Goal: Book appointment/travel/reservation

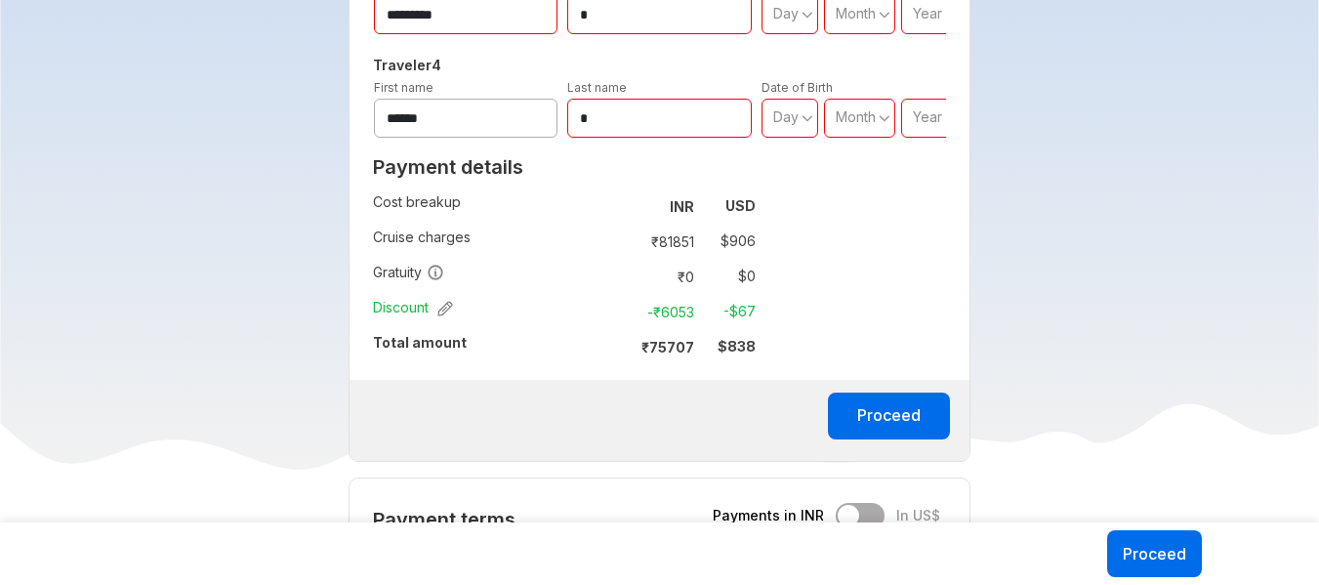
scroll to position [1169, 0]
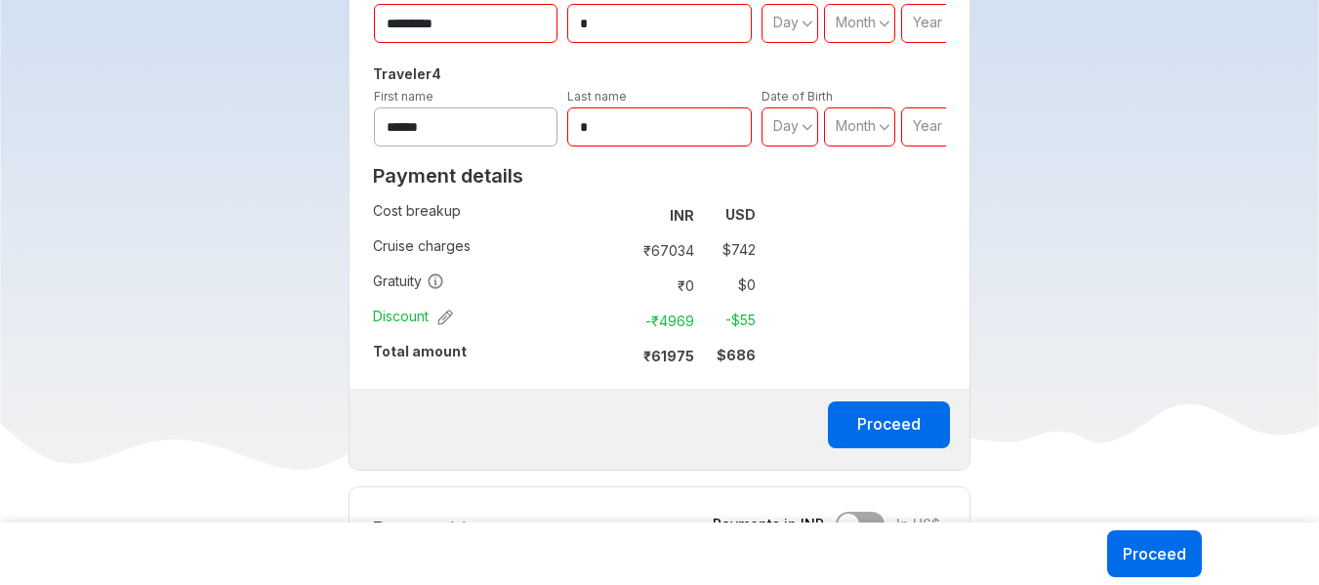
scroll to position [1231, 0]
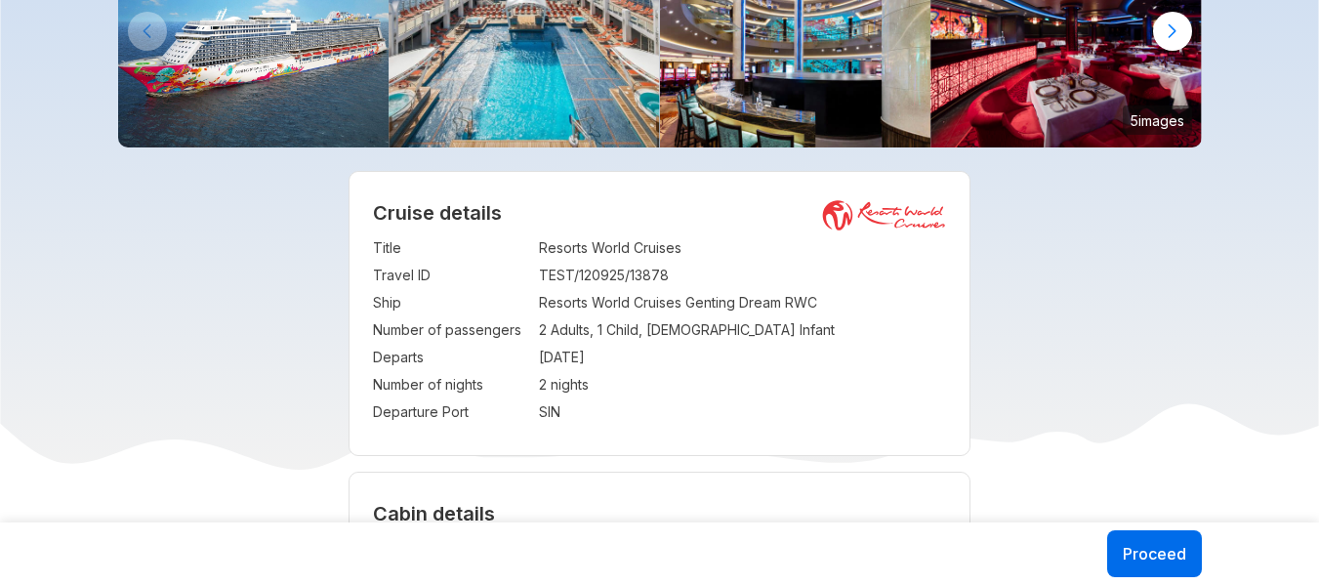
scroll to position [96, 0]
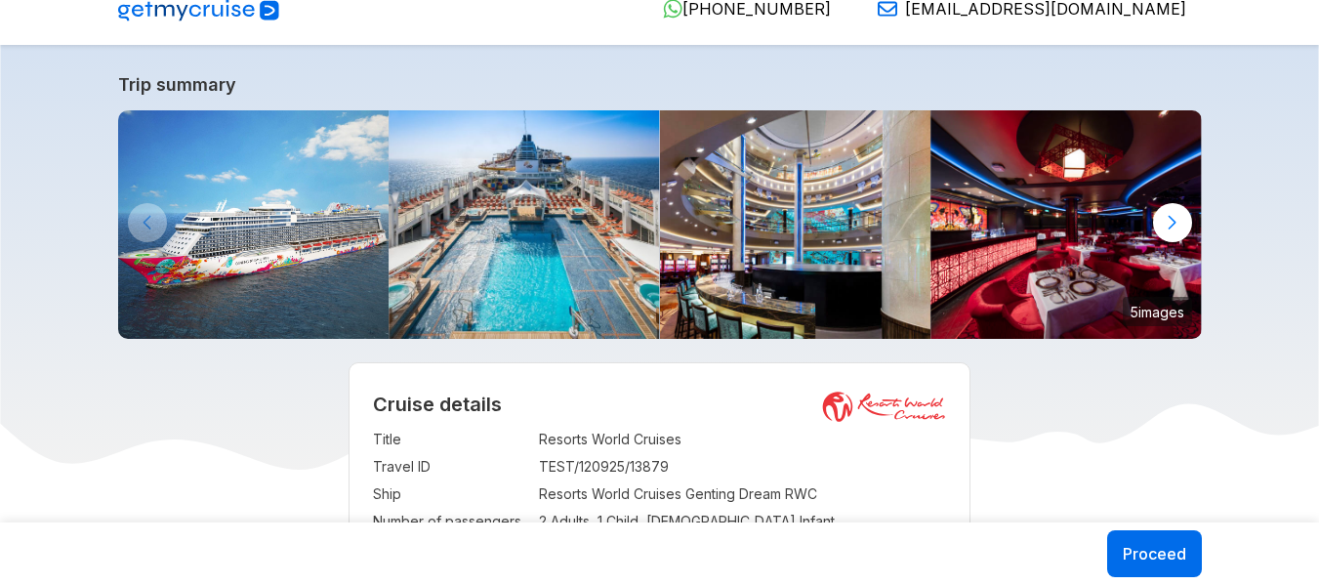
scroll to position [48, 0]
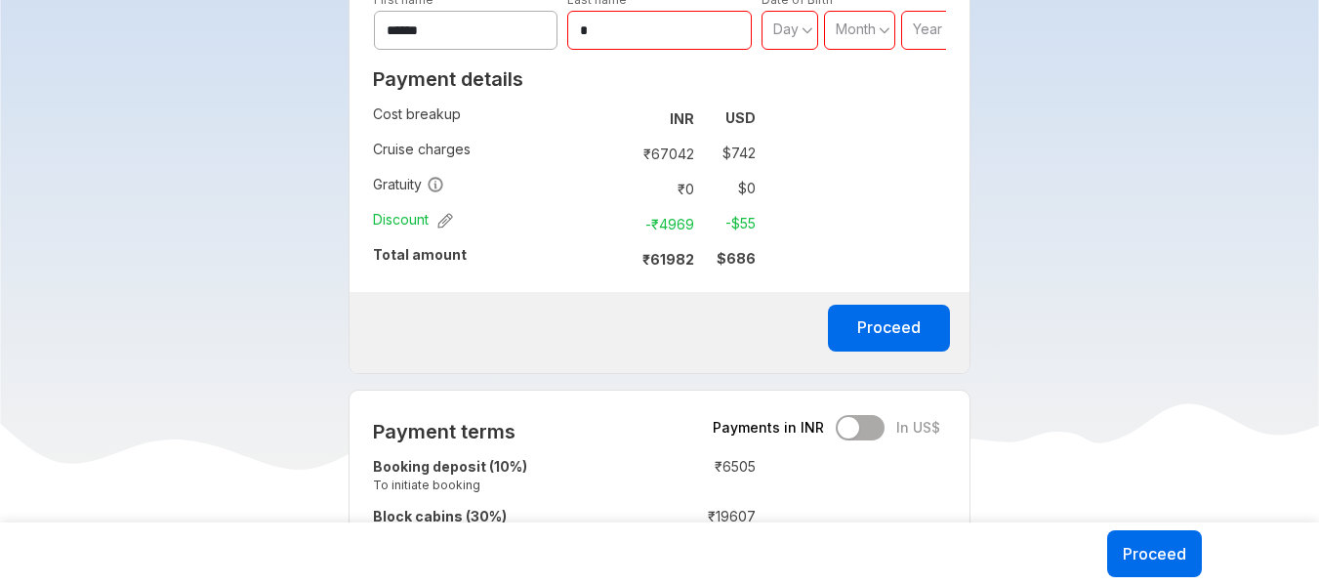
scroll to position [1280, 0]
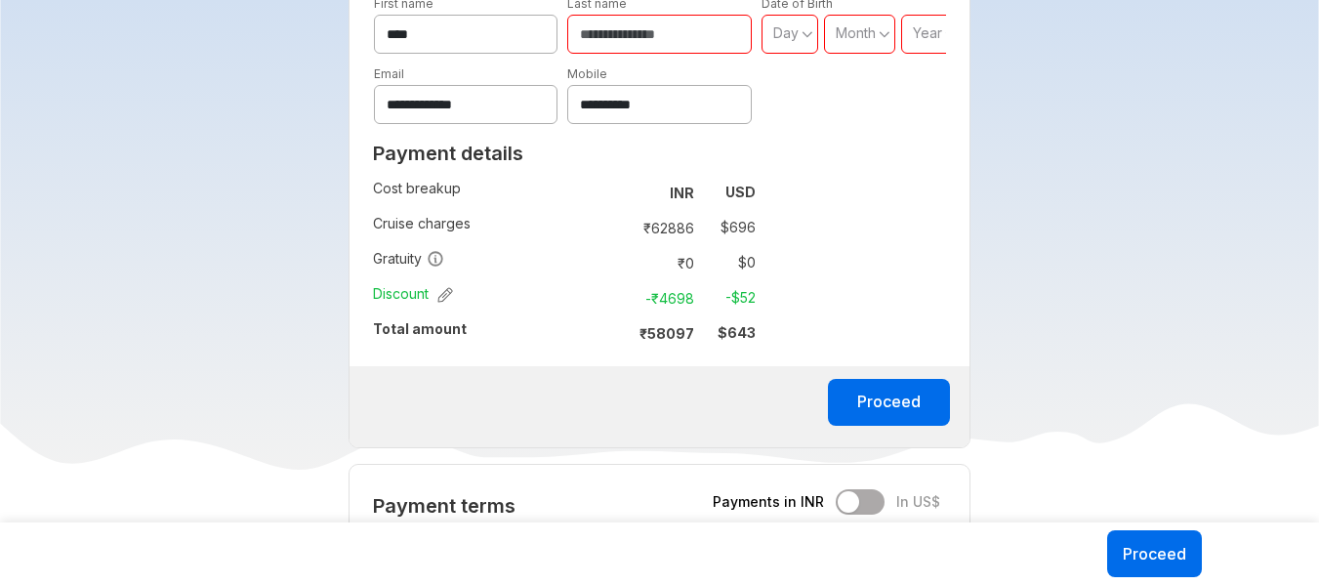
scroll to position [897, 0]
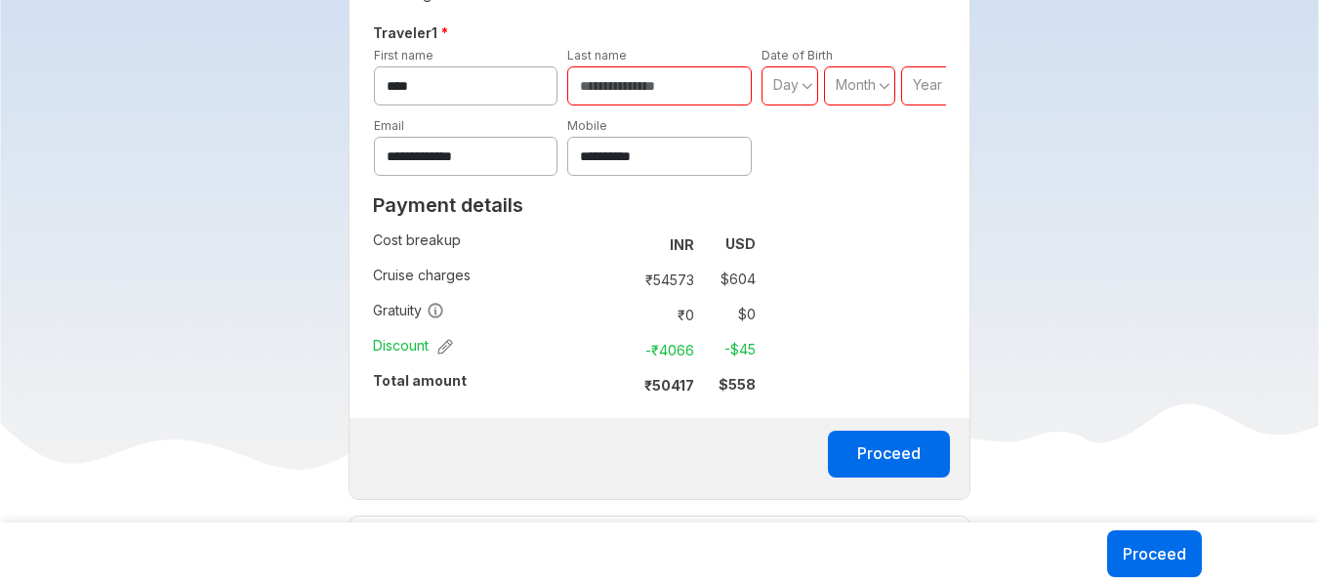
scroll to position [969, 0]
